Goal: Task Accomplishment & Management: Complete application form

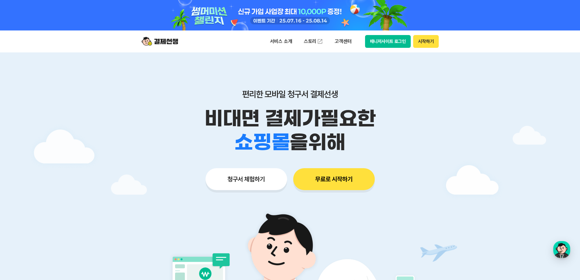
click at [250, 182] on button "청구서 체험하기" at bounding box center [246, 179] width 82 height 22
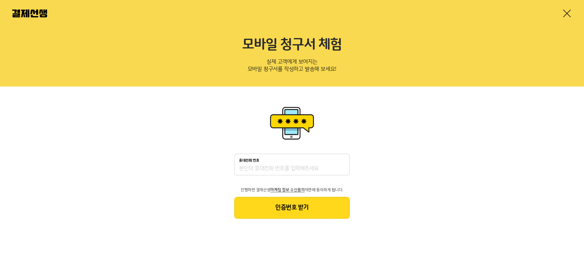
drag, startPoint x: 339, startPoint y: 179, endPoint x: 337, endPoint y: 176, distance: 3.7
click at [339, 178] on div "휴대전화 번호 진행하면 결제선생 마케팅 정보 수신동의 약관에 동의하게 됩니다. 인증번호 받기" at bounding box center [292, 185] width 116 height 65
click at [300, 167] on input "휴대전화 번호" at bounding box center [292, 168] width 106 height 7
click at [289, 170] on input "휴대전화 번호" at bounding box center [292, 168] width 106 height 7
type input "01080606090"
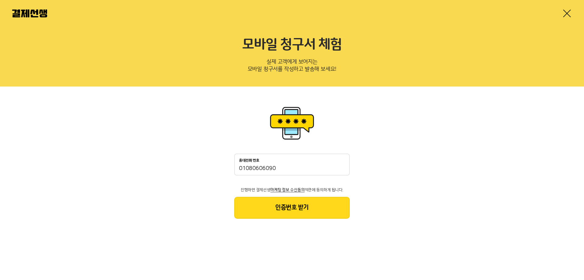
click at [307, 201] on button "인증번호 받기" at bounding box center [292, 208] width 116 height 22
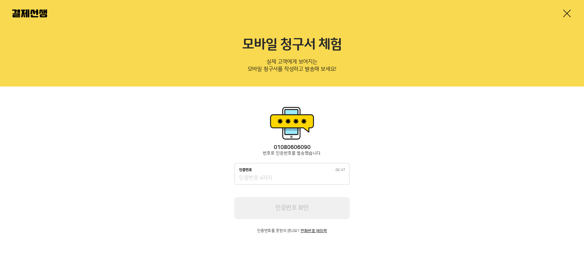
click at [268, 175] on input "인증번호 02:47" at bounding box center [292, 177] width 106 height 7
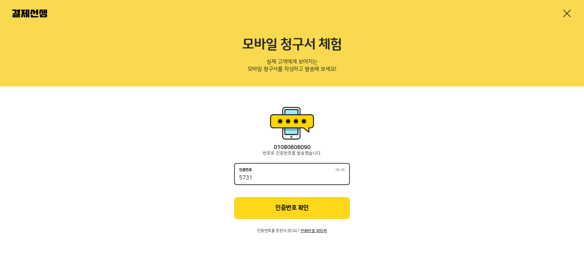
type input "5731"
click at [305, 209] on button "인증번호 확인" at bounding box center [292, 208] width 116 height 22
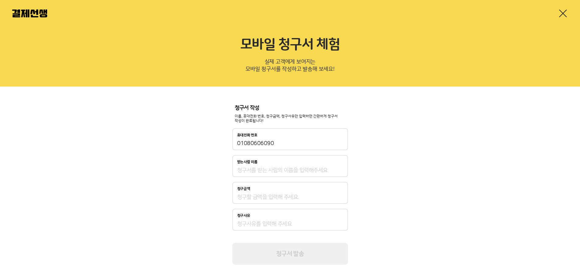
click at [268, 165] on div "받는사람 이름" at bounding box center [290, 166] width 116 height 22
click at [267, 170] on input "받는사람 이름" at bounding box center [290, 169] width 106 height 7
type input "최재영"
click at [270, 196] on input "청구금액" at bounding box center [290, 196] width 106 height 7
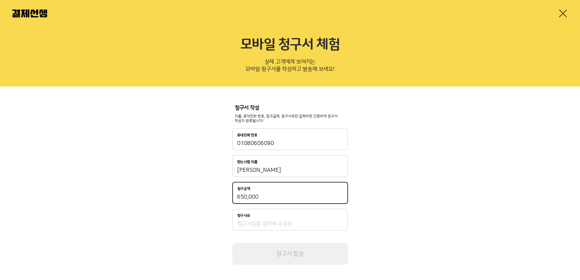
type input "650,000"
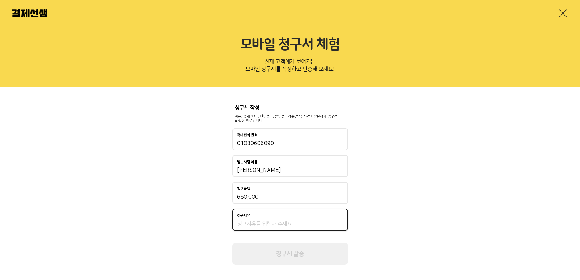
click at [259, 223] on input "청구사유" at bounding box center [290, 223] width 106 height 7
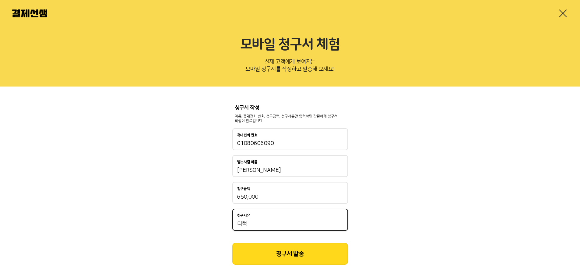
type input "디"
type input "4"
type input "깨"
type input "Room.415"
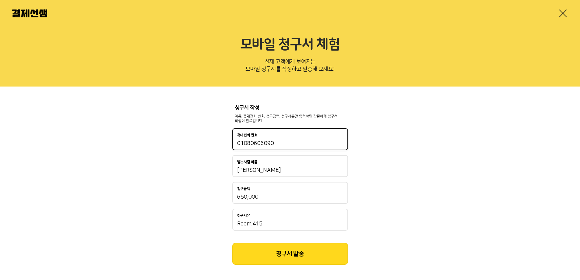
drag, startPoint x: 243, startPoint y: 138, endPoint x: 151, endPoint y: 135, distance: 92.2
click at [151, 135] on div "청구서 작성 이름, 휴대전화 번호, 청구금액, 청구사유만 입력하면 간편하게 청구서 작성이 완료됩니다! 휴대전화 번호 01080606090 받는…" at bounding box center [290, 184] width 580 height 197
click at [257, 145] on input "01080606090" at bounding box center [290, 143] width 106 height 7
drag, startPoint x: 298, startPoint y: 139, endPoint x: 236, endPoint y: 141, distance: 62.1
click at [236, 141] on div "휴대전화 번호 01080606090" at bounding box center [290, 139] width 116 height 22
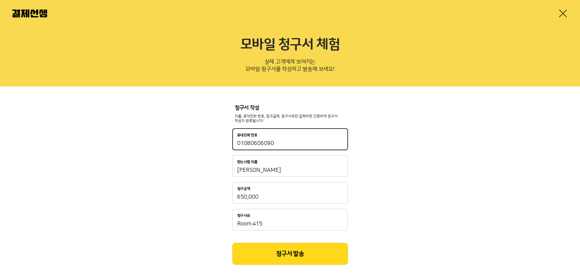
drag, startPoint x: 281, startPoint y: 144, endPoint x: 180, endPoint y: 136, distance: 100.7
click at [180, 136] on div "청구서 작성 이름, 휴대전화 번호, 청구금액, 청구사유만 입력하면 간편하게 청구서 작성이 완료됩니다! 휴대전화 번호 01080606090 받는…" at bounding box center [290, 184] width 580 height 197
click at [307, 139] on div "휴대전화 번호 01080606090" at bounding box center [290, 139] width 116 height 22
drag, startPoint x: 297, startPoint y: 138, endPoint x: 279, endPoint y: 141, distance: 17.7
click at [279, 141] on div "휴대전화 번호 01080606090" at bounding box center [290, 139] width 116 height 22
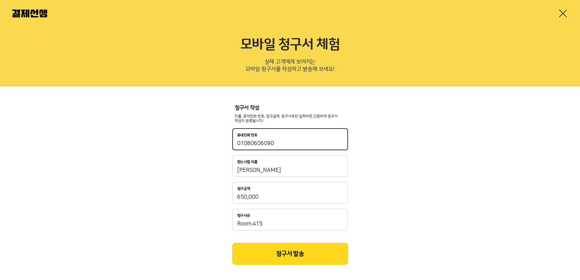
click at [273, 140] on input "01080606090" at bounding box center [290, 143] width 106 height 7
click at [275, 142] on input "01080606090" at bounding box center [290, 143] width 106 height 7
click at [289, 257] on button "청구서 발송" at bounding box center [290, 254] width 116 height 22
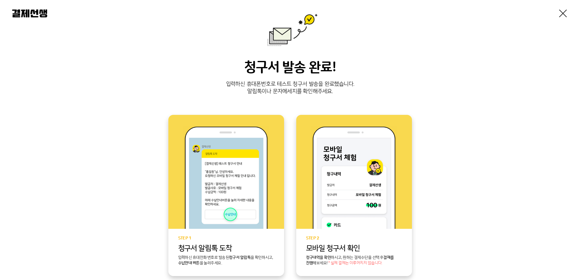
scroll to position [114, 0]
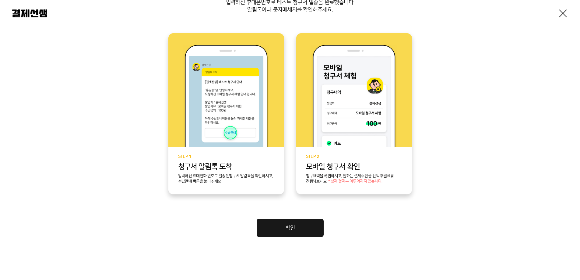
click at [298, 223] on link "확인" at bounding box center [290, 227] width 67 height 18
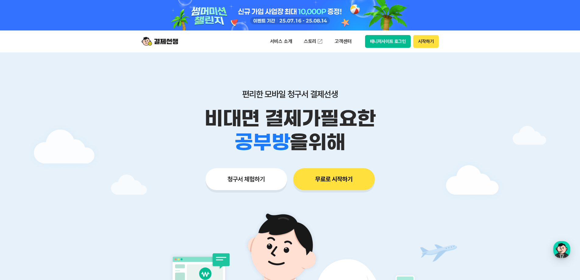
click at [332, 184] on button "무료로 시작하기" at bounding box center [334, 179] width 82 height 22
